Goal: Complete application form

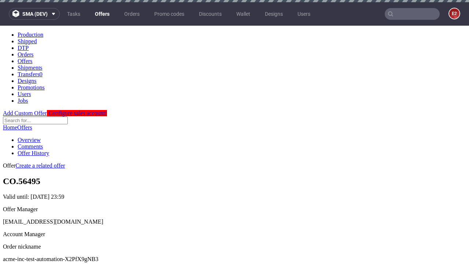
scroll to position [2, 0]
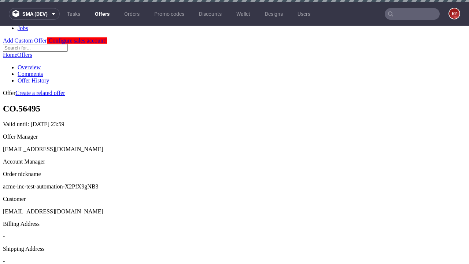
scroll to position [2, 0]
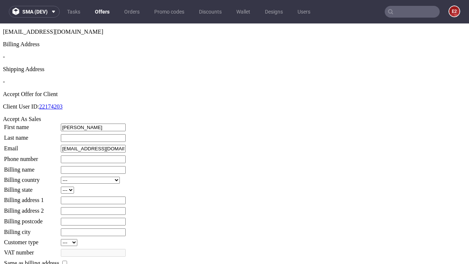
type input "Otilia"
type input "Jacobson"
type input "1509813888"
type input "Iva21"
select select "13"
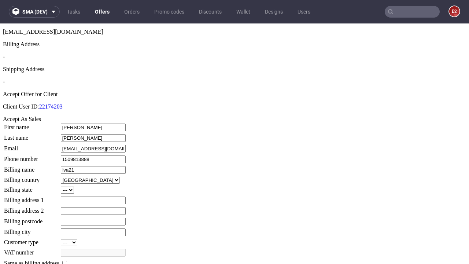
select select "132"
type input "Iva21"
type input "2 Wunsch Gate"
type input "NJ40 0SM"
type input "New Nitzsche"
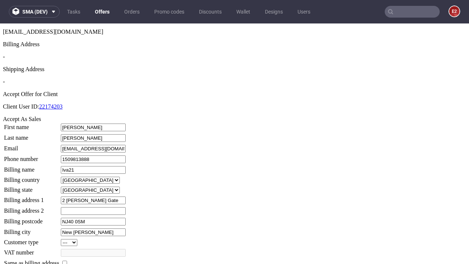
click at [67, 261] on input "checkbox" at bounding box center [64, 263] width 5 height 5
checkbox input "true"
type input "Iva21"
select select "13"
type input "2 Wunsch Gate"
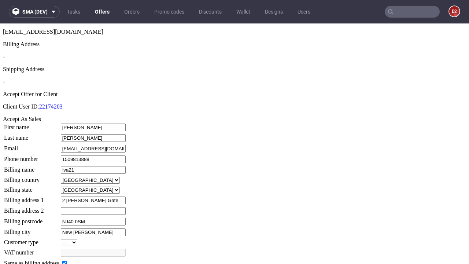
type input "NJ40 0SM"
type input "New Nitzsche"
select select "132"
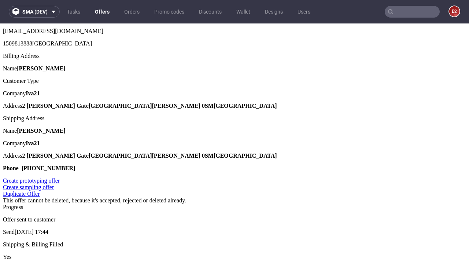
scroll to position [0, 0]
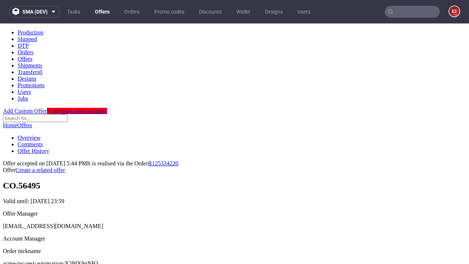
type input "[DATE]"
select select "12214305"
type input "In progress..."
